Goal: Information Seeking & Learning: Understand process/instructions

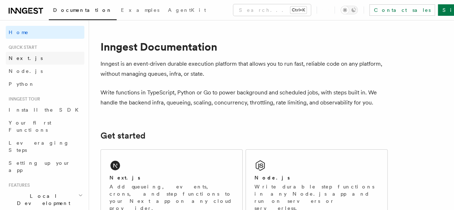
click at [37, 60] on link "Next.js" at bounding box center [45, 58] width 79 height 13
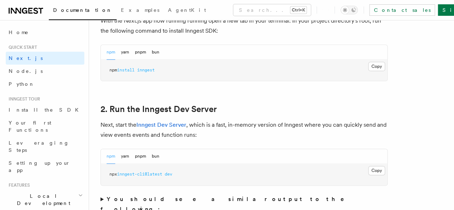
scroll to position [430, 0]
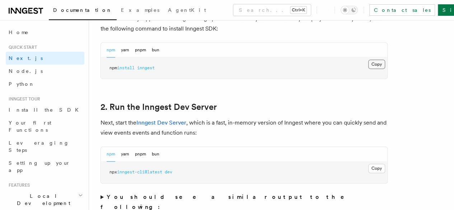
click at [368, 69] on button "Copy Copied" at bounding box center [376, 64] width 17 height 9
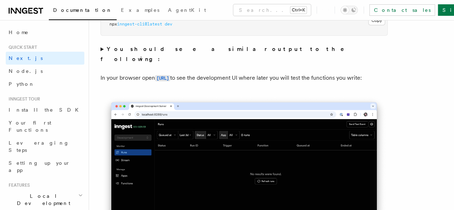
scroll to position [538, 0]
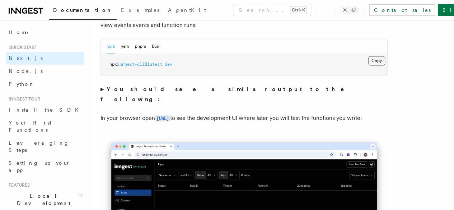
click at [368, 65] on button "Copy Copied" at bounding box center [376, 60] width 17 height 9
click at [170, 115] on code "[URL]" at bounding box center [162, 118] width 15 height 6
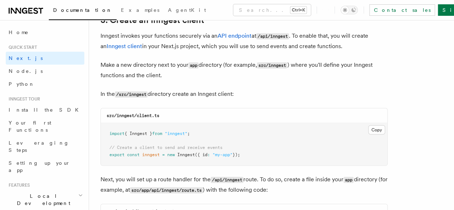
scroll to position [897, 0]
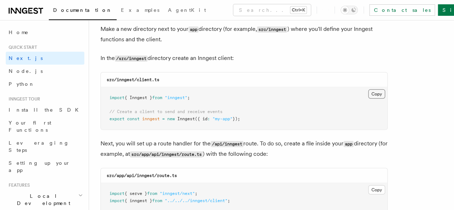
click at [368, 90] on button "Copy Copied" at bounding box center [376, 93] width 17 height 9
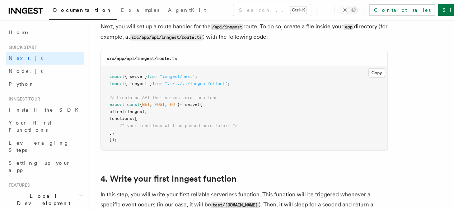
scroll to position [1004, 0]
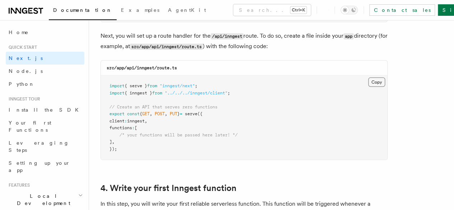
click at [368, 77] on button "Copy Copied" at bounding box center [376, 81] width 17 height 9
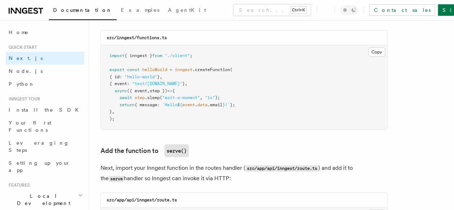
scroll to position [1291, 0]
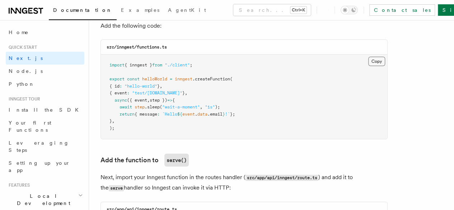
click at [368, 57] on button "Copy Copied" at bounding box center [376, 61] width 17 height 9
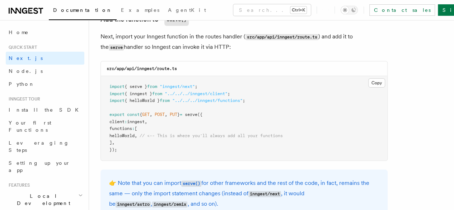
scroll to position [1435, 0]
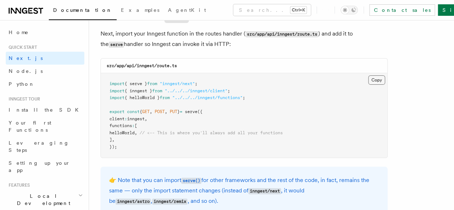
click at [368, 76] on button "Copy Copied" at bounding box center [376, 79] width 17 height 9
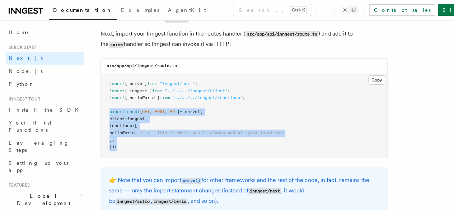
drag, startPoint x: 109, startPoint y: 103, endPoint x: 129, endPoint y: 139, distance: 40.8
click at [129, 139] on pre "import { serve } from "inngest/next" ; import { inngest } from "../../../innges…" at bounding box center [244, 115] width 286 height 84
copy code "export const { GET , POST , PUT } = serve ({ client : inngest , functions : [ h…"
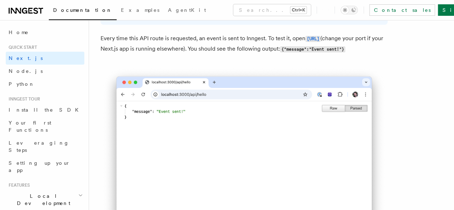
scroll to position [4053, 0]
